Goal: Find specific page/section: Find specific page/section

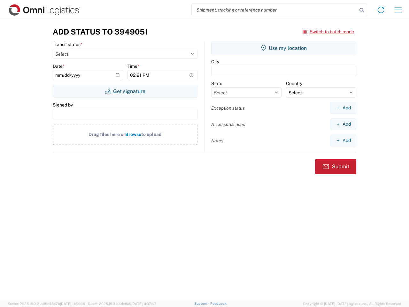
click at [275, 10] on input "search" at bounding box center [275, 10] width 166 height 12
click at [362, 10] on icon at bounding box center [361, 10] width 9 height 9
click at [381, 10] on icon at bounding box center [381, 10] width 10 height 10
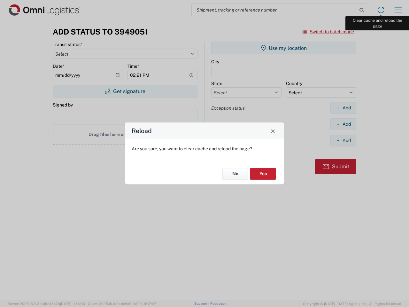
click at [398, 10] on div "Reload Are you sure, you want to clear cache and reload the page? No Yes" at bounding box center [204, 153] width 409 height 307
click at [328, 32] on div "Reload Are you sure, you want to clear cache and reload the page? No Yes" at bounding box center [204, 153] width 409 height 307
click at [125, 91] on div "Reload Are you sure, you want to clear cache and reload the page? No Yes" at bounding box center [204, 153] width 409 height 307
click at [284, 48] on div "Reload Are you sure, you want to clear cache and reload the page? No Yes" at bounding box center [204, 153] width 409 height 307
click at [343, 108] on div "Reload Are you sure, you want to clear cache and reload the page? No Yes" at bounding box center [204, 153] width 409 height 307
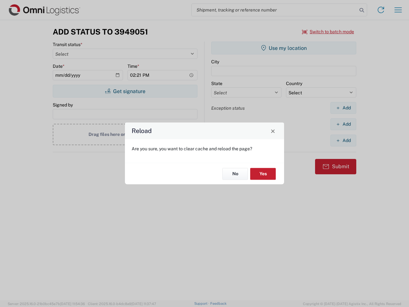
click at [343, 124] on div "Reload Are you sure, you want to clear cache and reload the page? No Yes" at bounding box center [204, 153] width 409 height 307
click at [343, 140] on div "Reload Are you sure, you want to clear cache and reload the page? No Yes" at bounding box center [204, 153] width 409 height 307
